Goal: Transaction & Acquisition: Purchase product/service

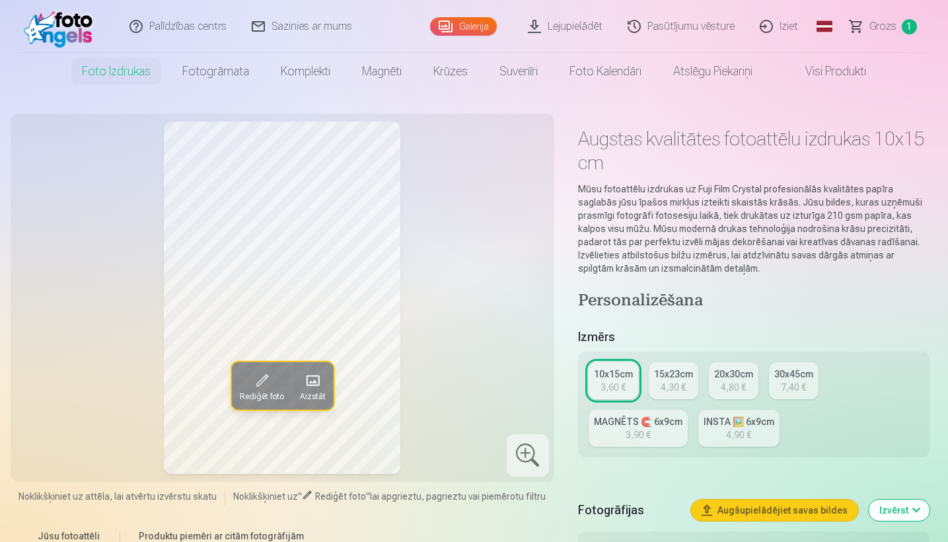
click at [253, 391] on span "Rediģēt foto" at bounding box center [261, 396] width 44 height 11
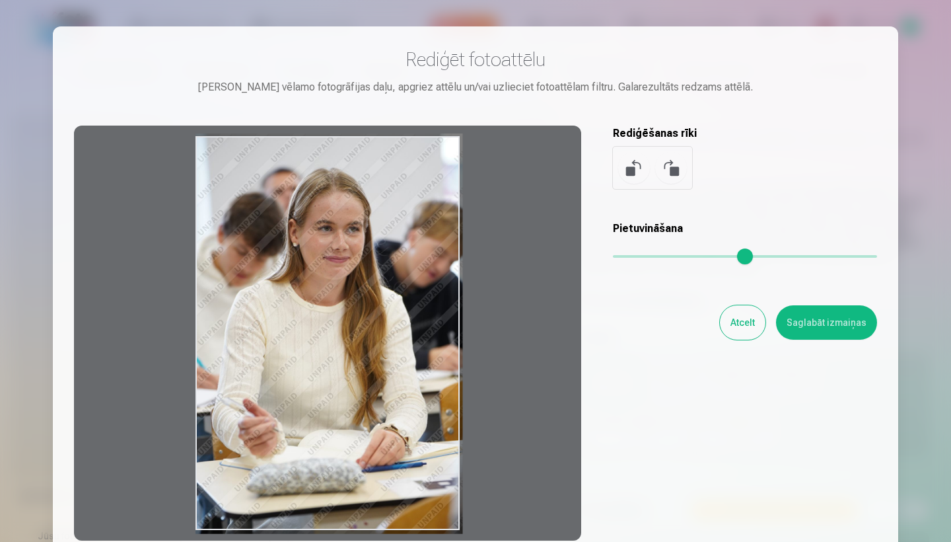
drag, startPoint x: 347, startPoint y: 304, endPoint x: 377, endPoint y: 301, distance: 29.9
click at [377, 301] on div at bounding box center [327, 333] width 507 height 415
drag, startPoint x: 377, startPoint y: 301, endPoint x: 394, endPoint y: 273, distance: 33.2
click at [394, 273] on div at bounding box center [327, 333] width 507 height 415
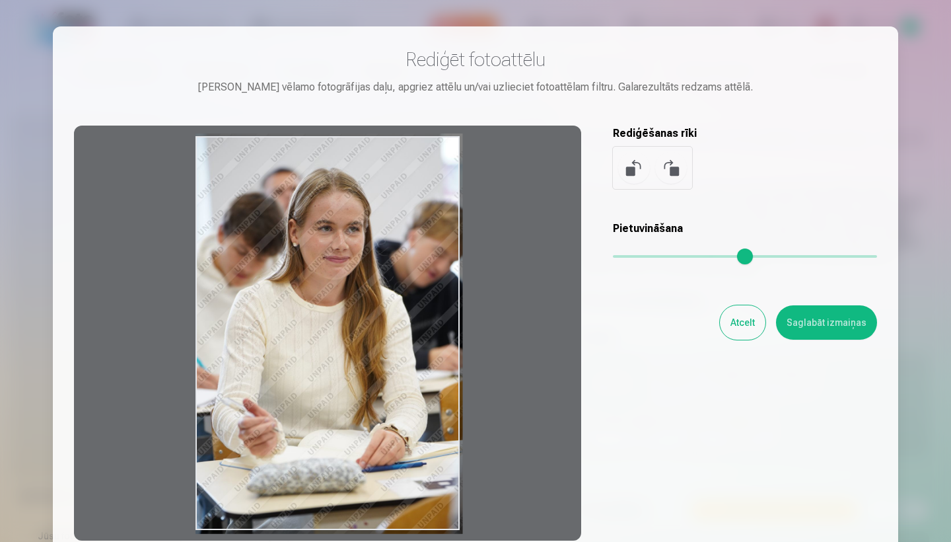
click at [394, 273] on div at bounding box center [327, 333] width 507 height 415
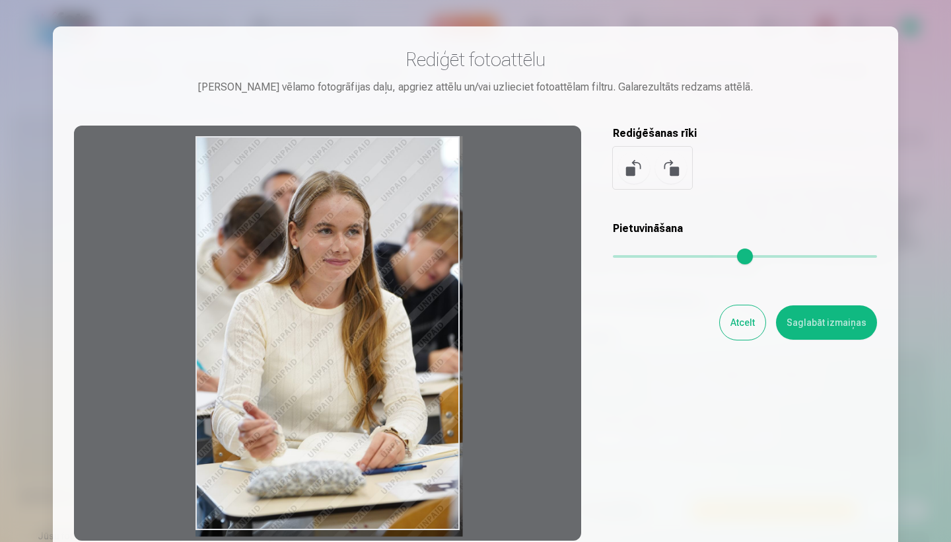
drag, startPoint x: 394, startPoint y: 273, endPoint x: 480, endPoint y: 279, distance: 86.8
click at [480, 279] on div at bounding box center [327, 333] width 507 height 415
drag, startPoint x: 351, startPoint y: 307, endPoint x: 378, endPoint y: 304, distance: 27.2
click at [378, 304] on div at bounding box center [327, 333] width 507 height 415
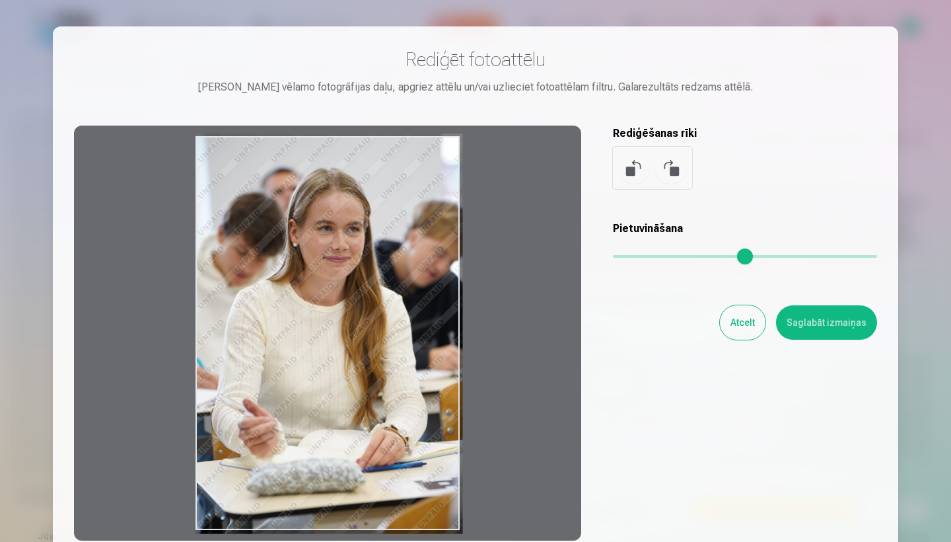
click at [737, 323] on button "Atcelt" at bounding box center [743, 322] width 46 height 34
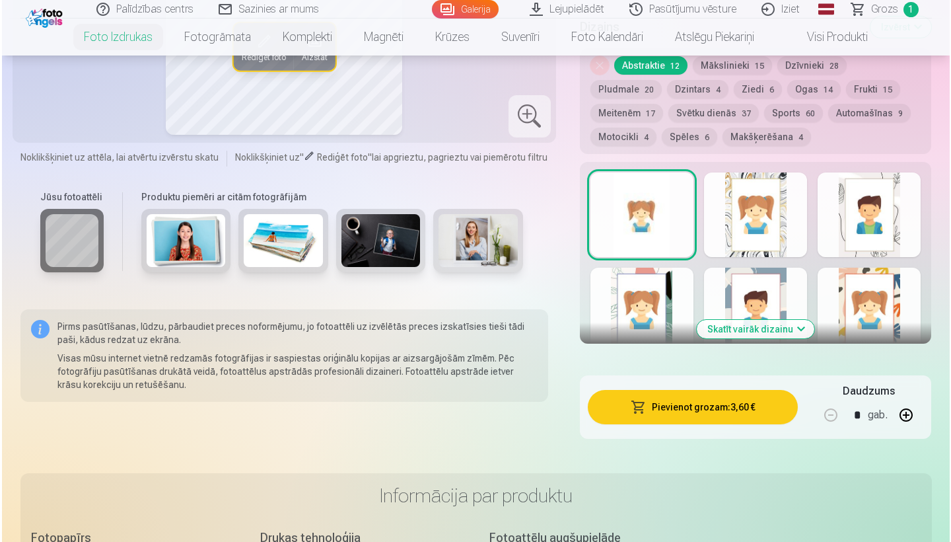
scroll to position [729, 0]
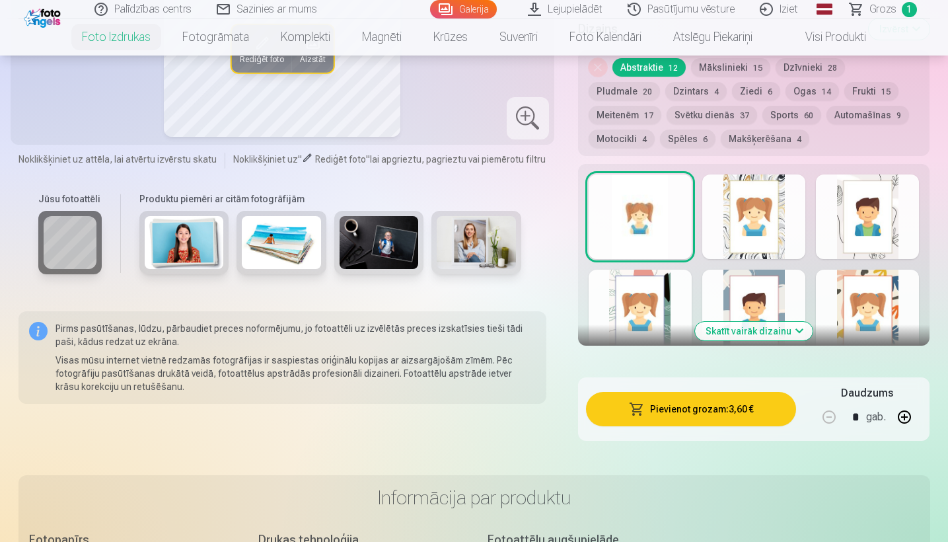
click at [734, 412] on button "Pievienot grozam : 3,60 €" at bounding box center [691, 409] width 211 height 34
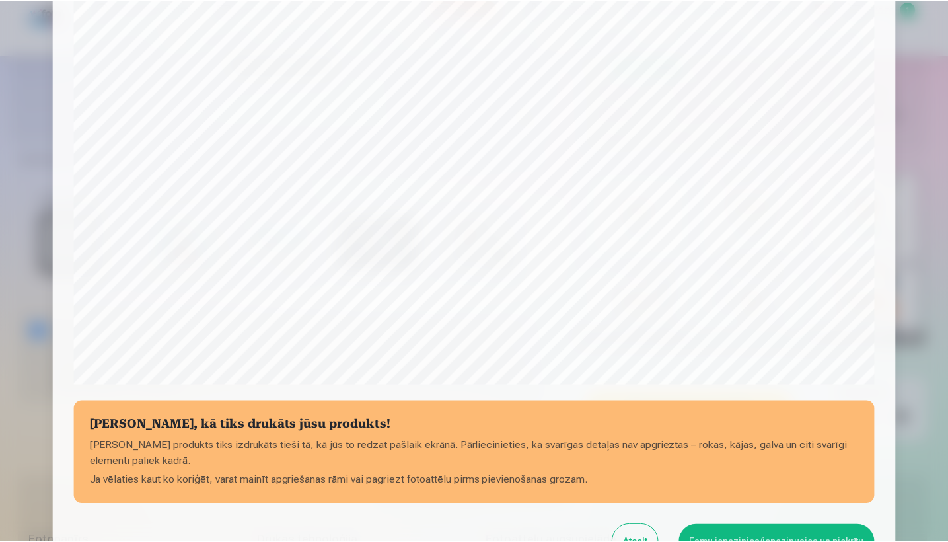
scroll to position [394, 0]
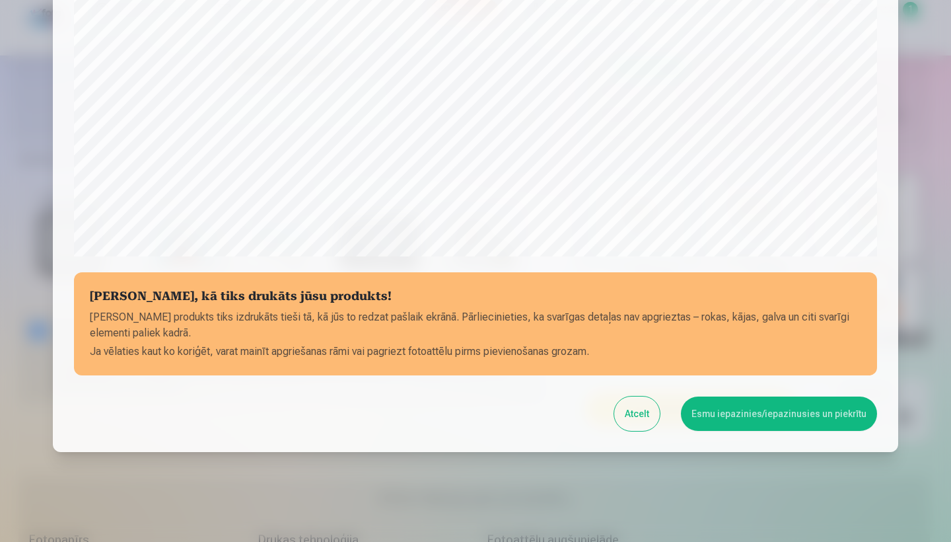
click at [800, 420] on button "Esmu iepazinies/iepazinusies un piekrītu" at bounding box center [779, 413] width 196 height 34
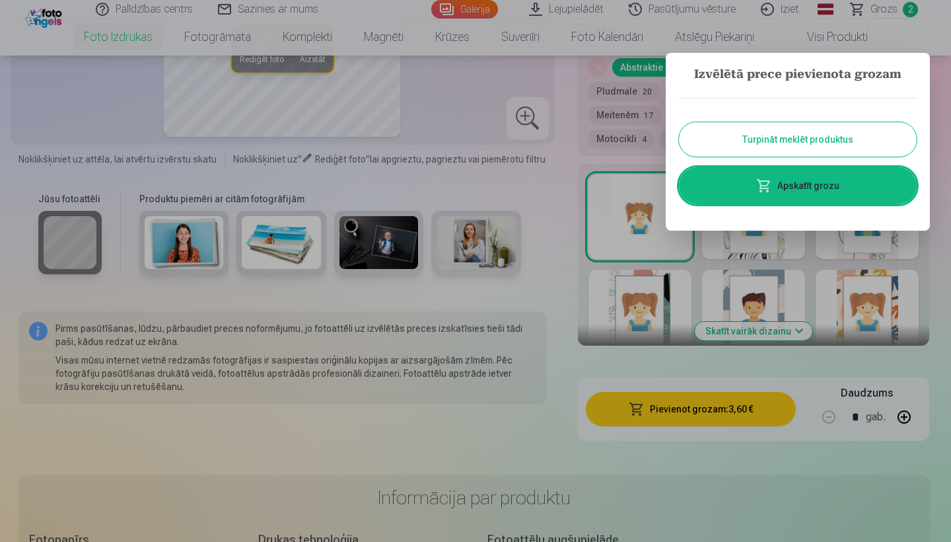
click at [525, 436] on div at bounding box center [475, 271] width 951 height 542
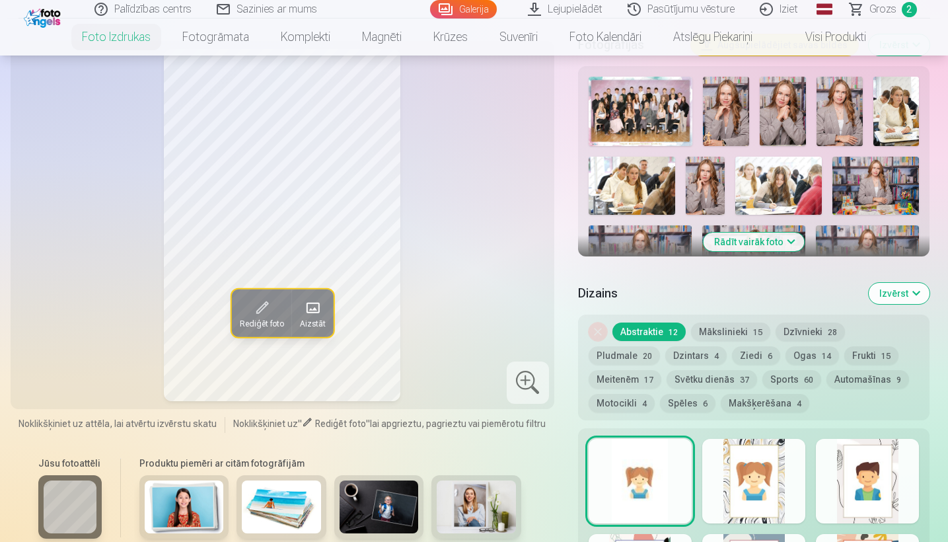
scroll to position [379, 0]
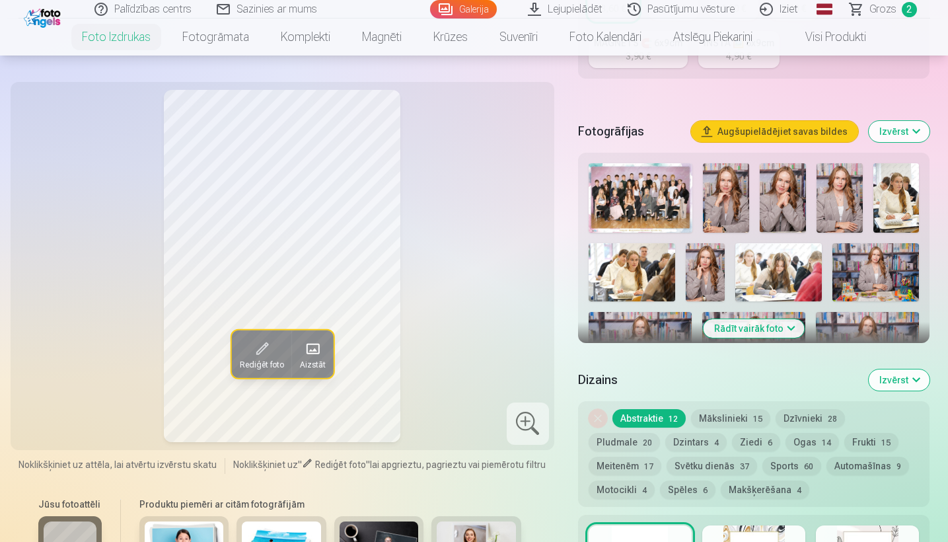
click at [731, 328] on button "Rādīt vairāk foto" at bounding box center [754, 328] width 101 height 19
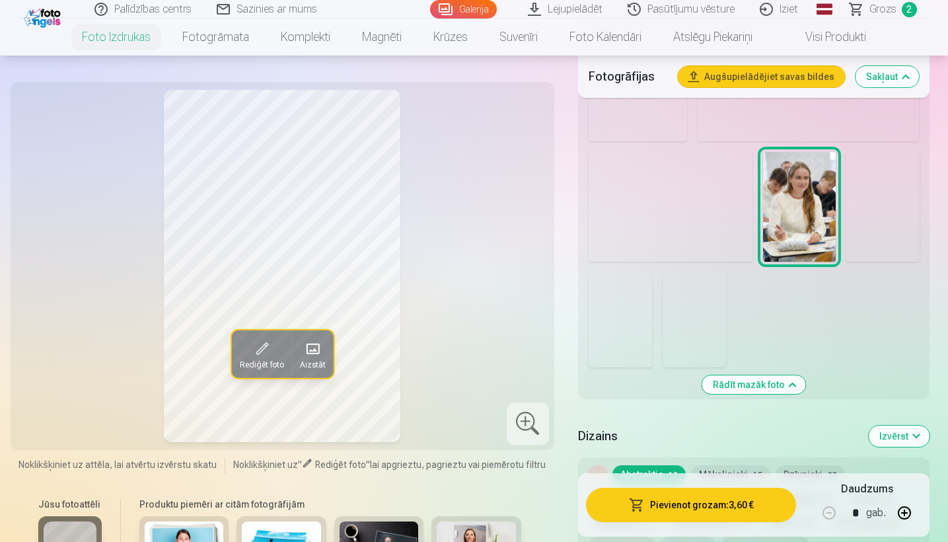
scroll to position [1588, 0]
